Goal: Information Seeking & Learning: Learn about a topic

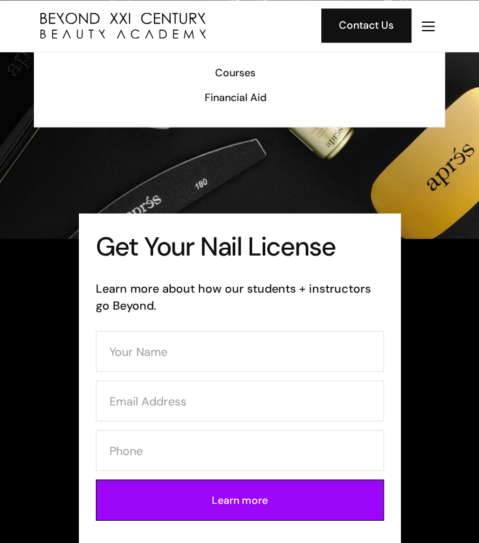
scroll to position [533, 0]
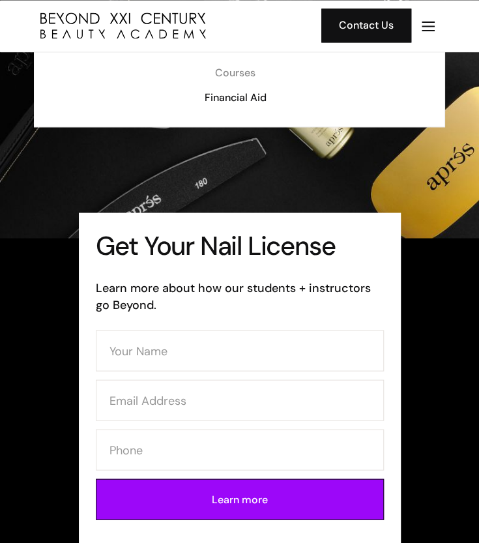
click at [244, 74] on div "Courses" at bounding box center [236, 73] width 402 height 17
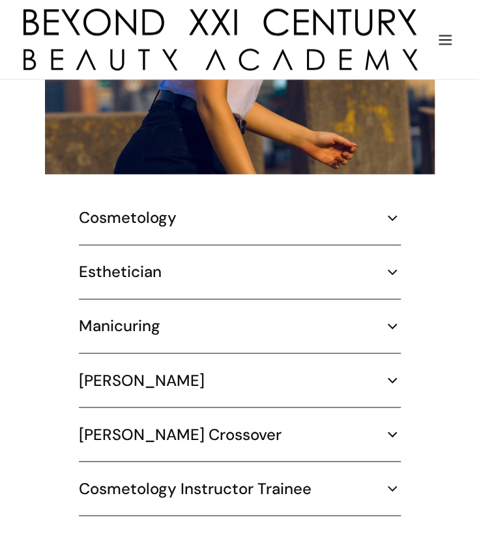
scroll to position [1874, 0]
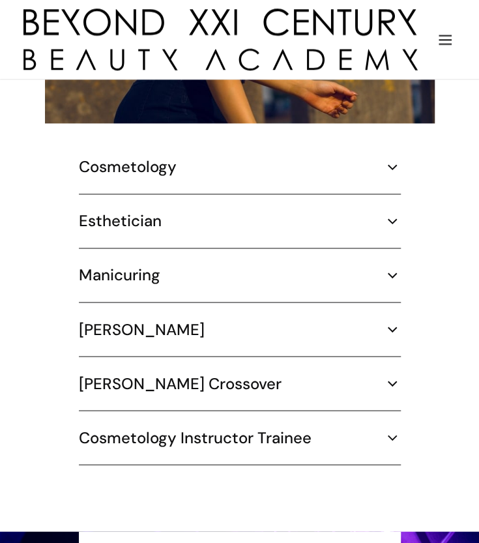
click at [372, 285] on div "Manicuring" at bounding box center [240, 275] width 322 height 20
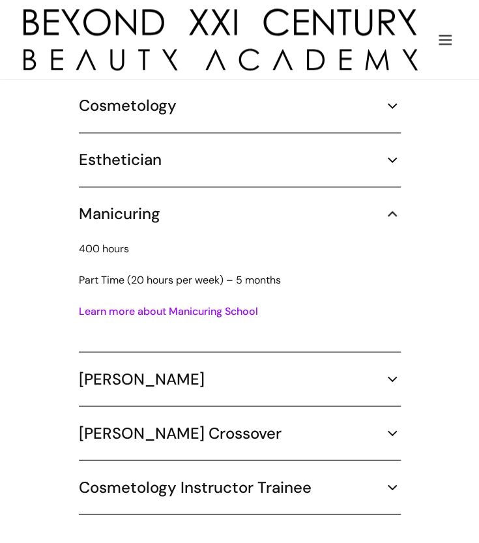
scroll to position [1936, 0]
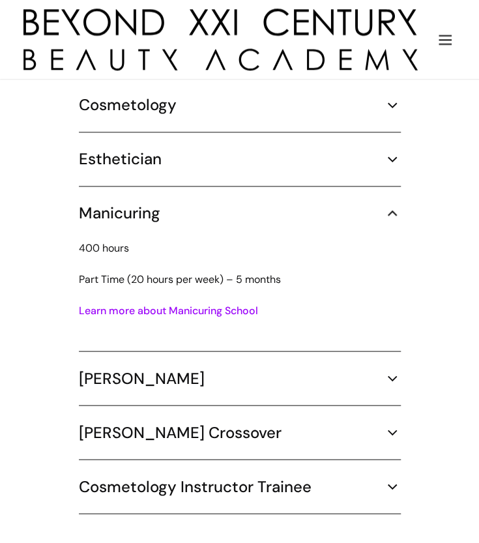
click at [185, 317] on link "Learn more about Manicuring School" at bounding box center [168, 310] width 179 height 14
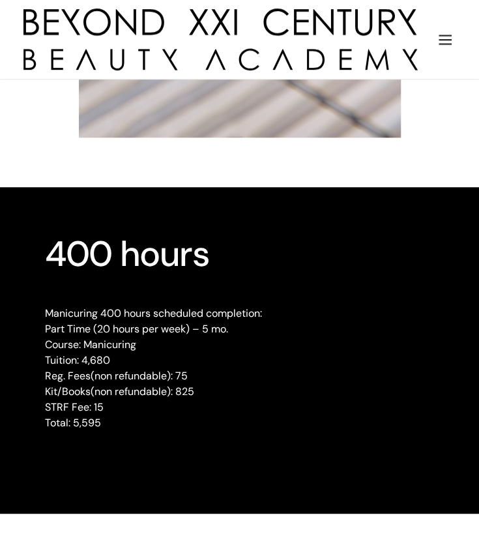
scroll to position [1745, 0]
